Goal: Register for event/course

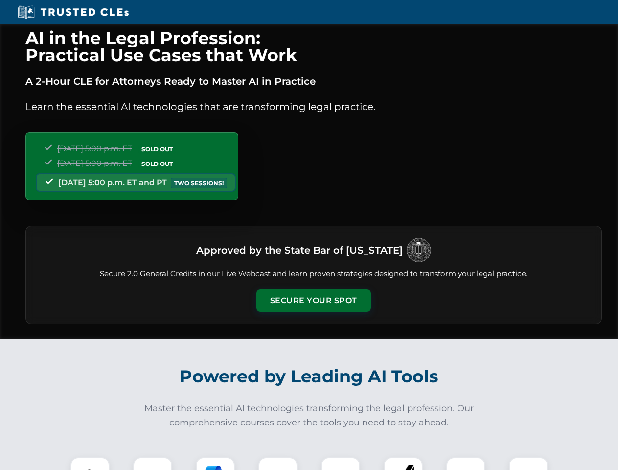
click at [313, 300] on button "Secure Your Spot" at bounding box center [313, 300] width 114 height 22
click at [90, 463] on img at bounding box center [90, 476] width 28 height 28
click at [153, 463] on div at bounding box center [152, 476] width 39 height 39
click at [215, 463] on div at bounding box center [215, 476] width 39 height 39
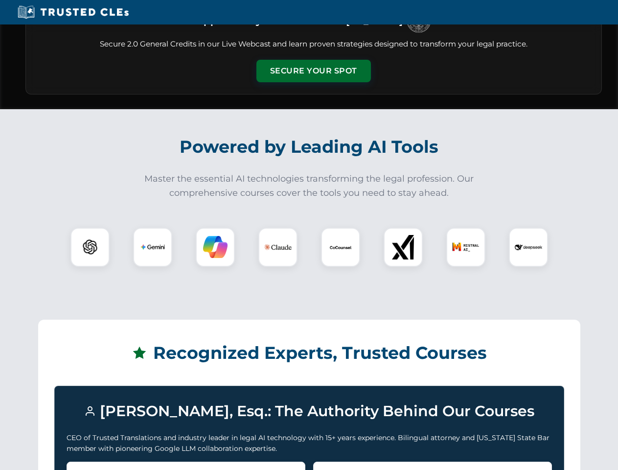
scroll to position [960, 0]
